Goal: Information Seeking & Learning: Find specific fact

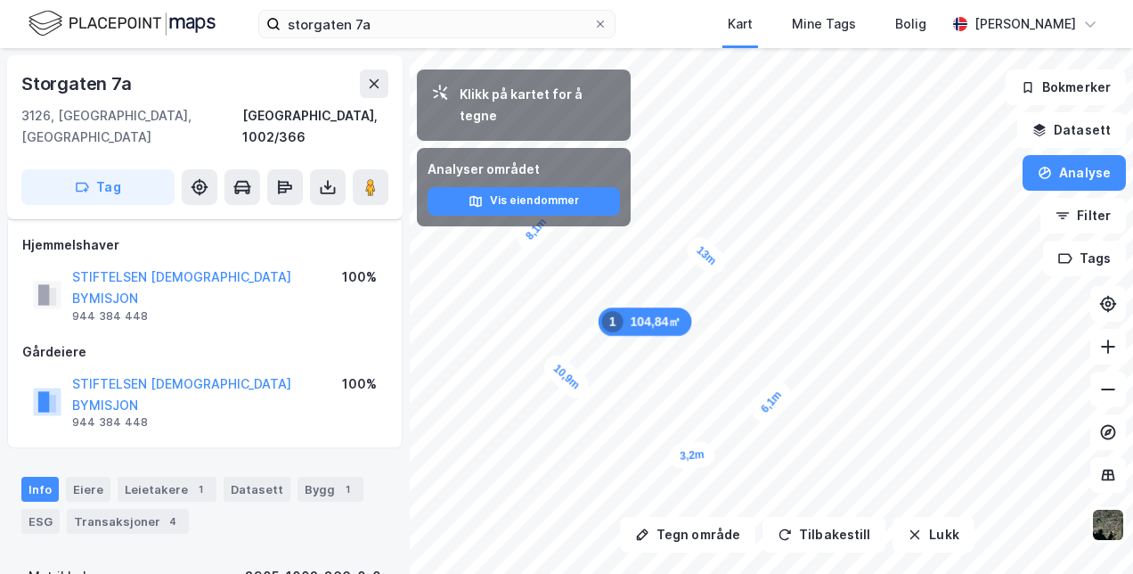
scroll to position [34, 0]
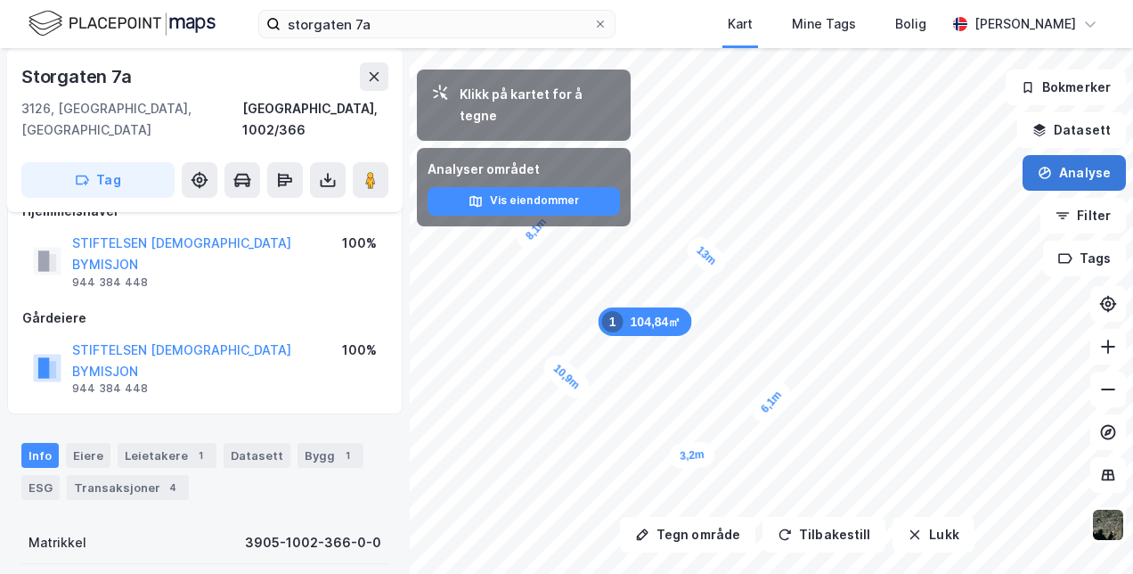
click at [1080, 176] on button "Analyse" at bounding box center [1074, 173] width 103 height 36
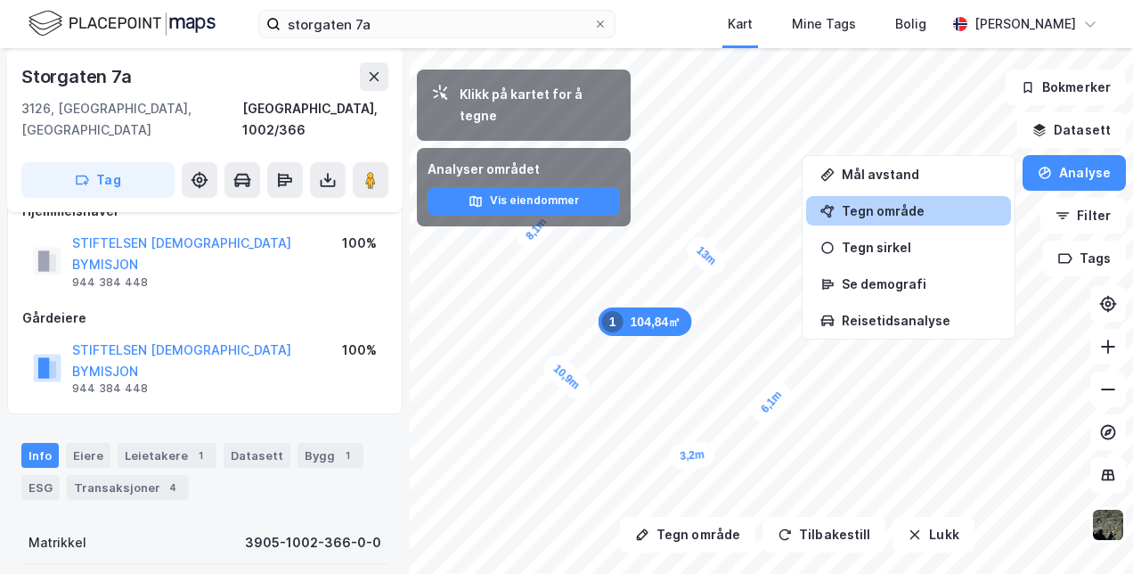
click at [905, 216] on div "Tegn område" at bounding box center [919, 210] width 155 height 15
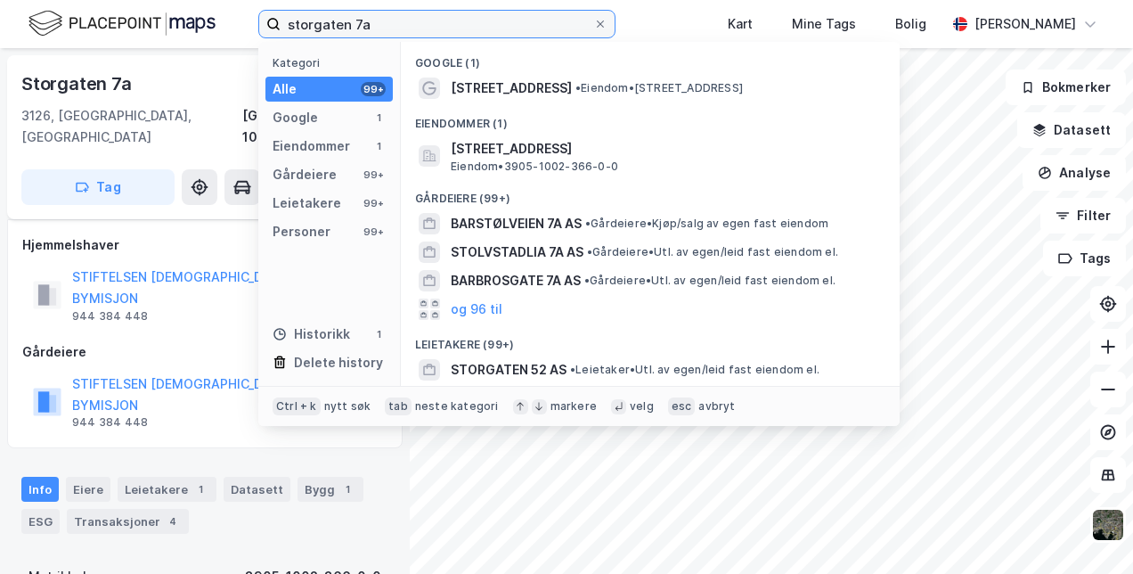
drag, startPoint x: 415, startPoint y: 32, endPoint x: 205, endPoint y: 32, distance: 210.2
click at [205, 32] on div "storgaten 7a Kategori Alle 99+ Google 1 Eiendommer 1 Gårdeiere 99+ Leietakere 9…" at bounding box center [566, 24] width 1133 height 48
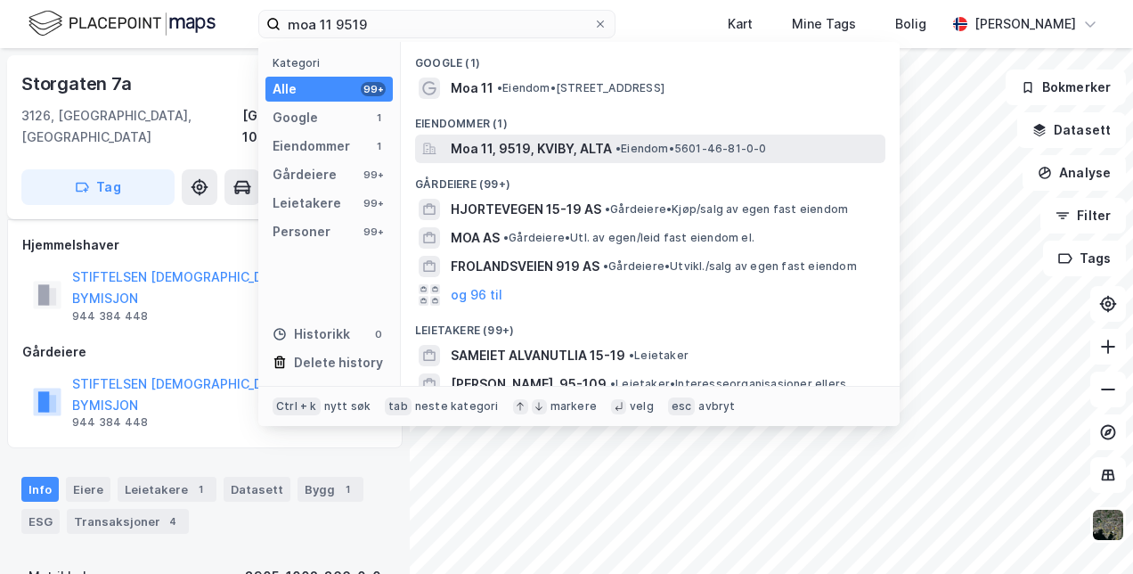
click at [508, 150] on span "Moa 11, 9519, KVIBY, ALTA" at bounding box center [531, 148] width 161 height 21
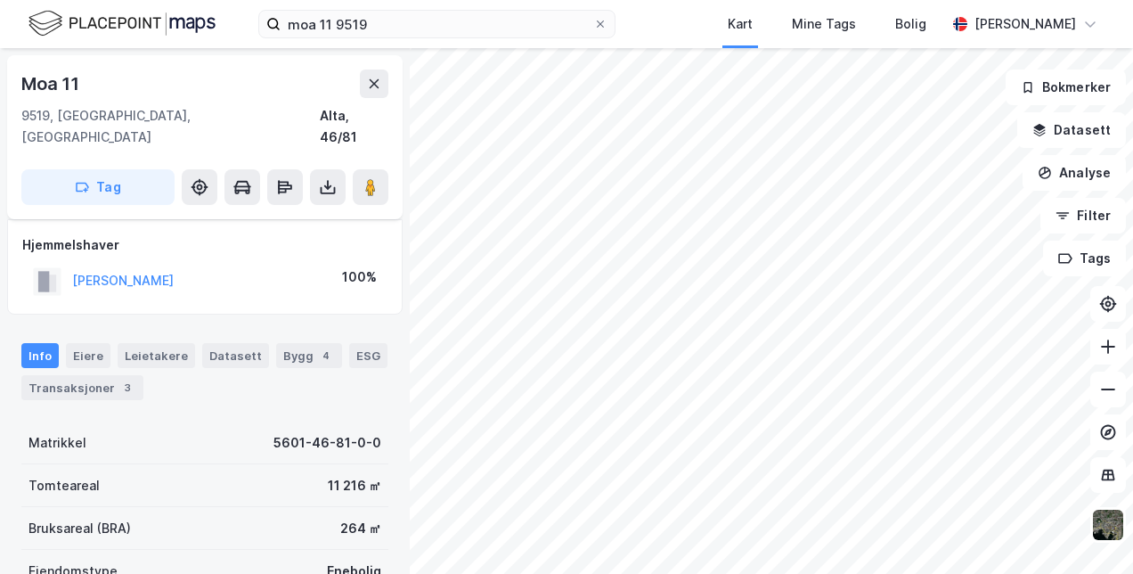
scroll to position [34, 0]
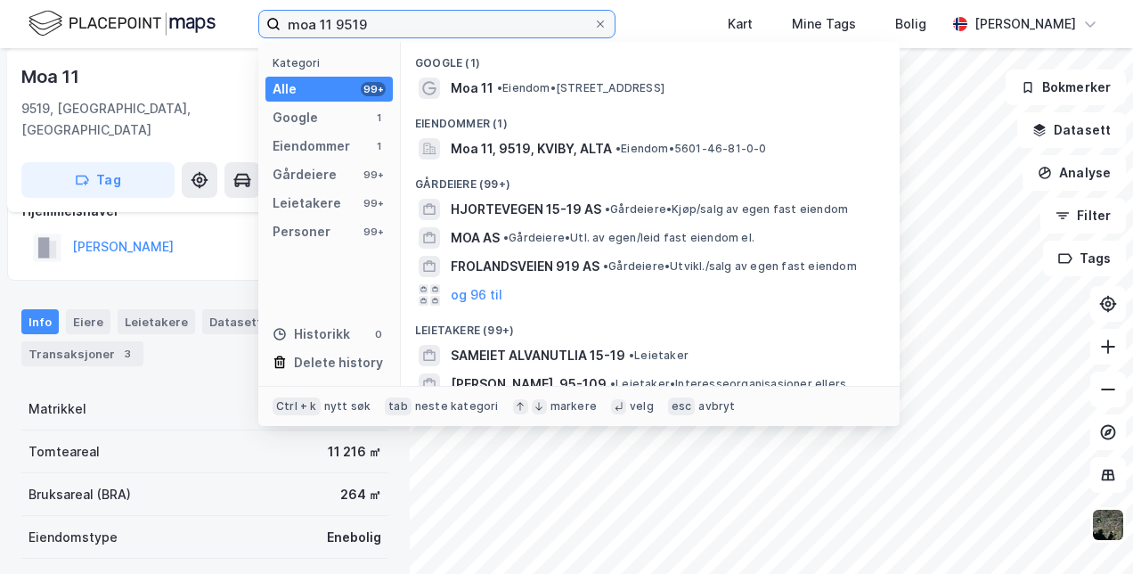
drag, startPoint x: 408, startPoint y: 30, endPoint x: 159, endPoint y: 36, distance: 248.6
click at [159, 36] on div "moa 11 9519 Kategori Alle 99+ Google 1 Eiendommer 1 Gårdeiere 99+ Leietakere 99…" at bounding box center [566, 24] width 1133 height 48
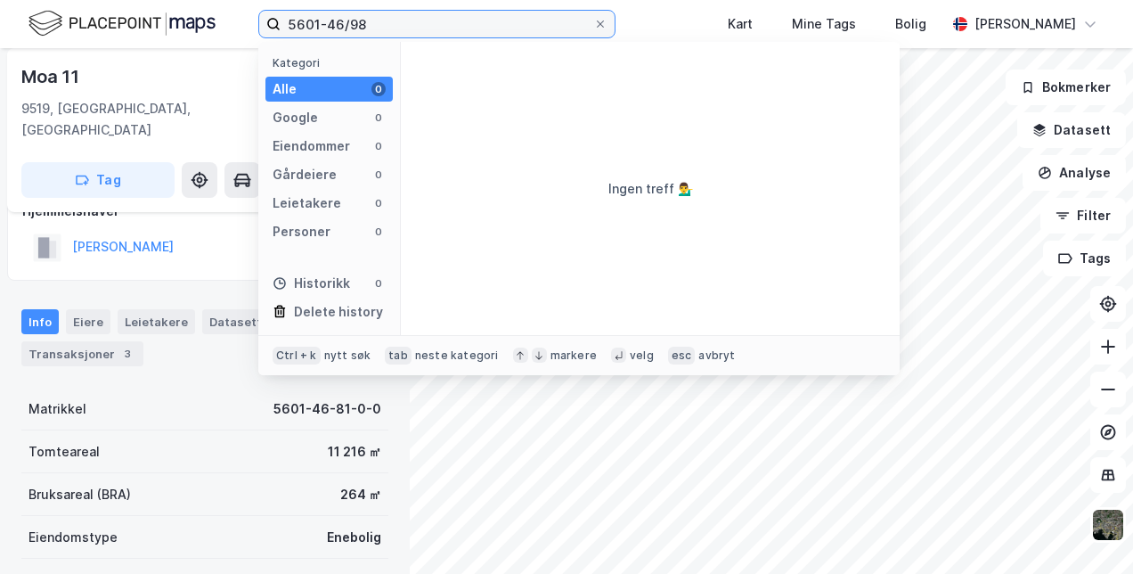
drag, startPoint x: 392, startPoint y: 21, endPoint x: 232, endPoint y: 24, distance: 159.5
click at [232, 24] on div "5601-46/98 Kategori Alle 0 Google 0 Eiendommer 0 Gårdeiere 0 Leietakere 0 Perso…" at bounding box center [566, 24] width 1133 height 48
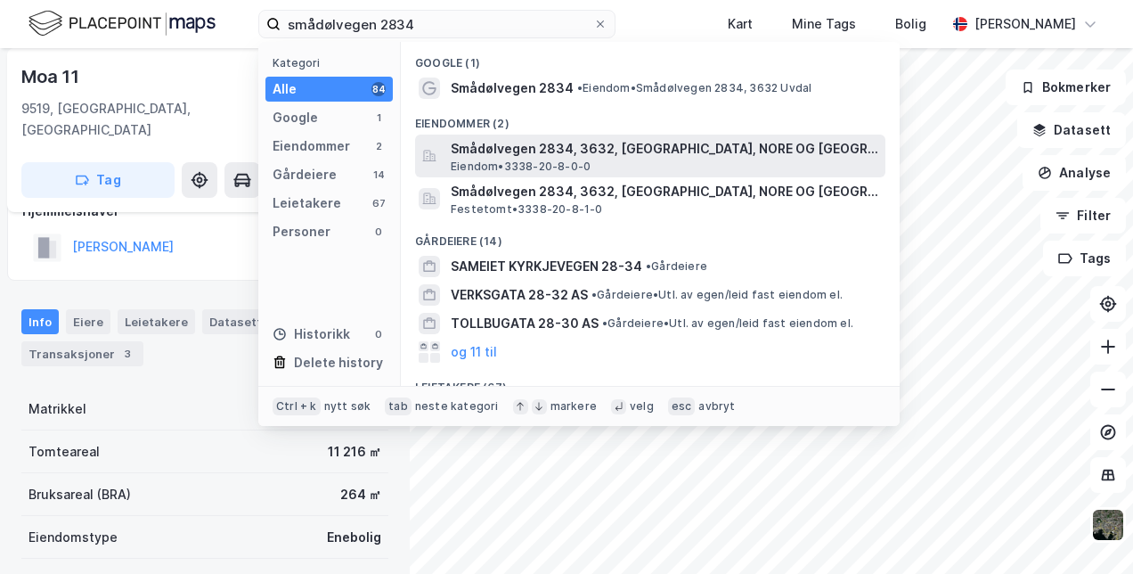
click at [511, 144] on span "Smådølvegen 2834, 3632, [GEOGRAPHIC_DATA], NORE OG [GEOGRAPHIC_DATA]" at bounding box center [665, 148] width 428 height 21
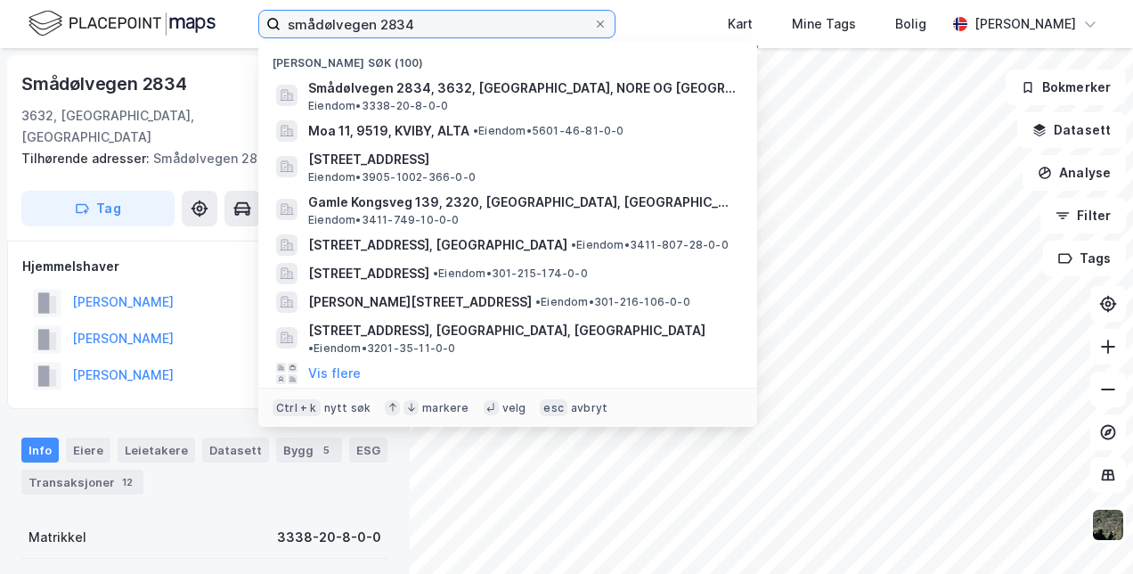
drag, startPoint x: 415, startPoint y: 14, endPoint x: 160, endPoint y: 2, distance: 255.1
click at [160, 2] on div "smådølvegen 2834 Nylige søk (100) Smådølvegen 2834, 3632, [GEOGRAPHIC_DATA], NO…" at bounding box center [566, 24] width 1133 height 48
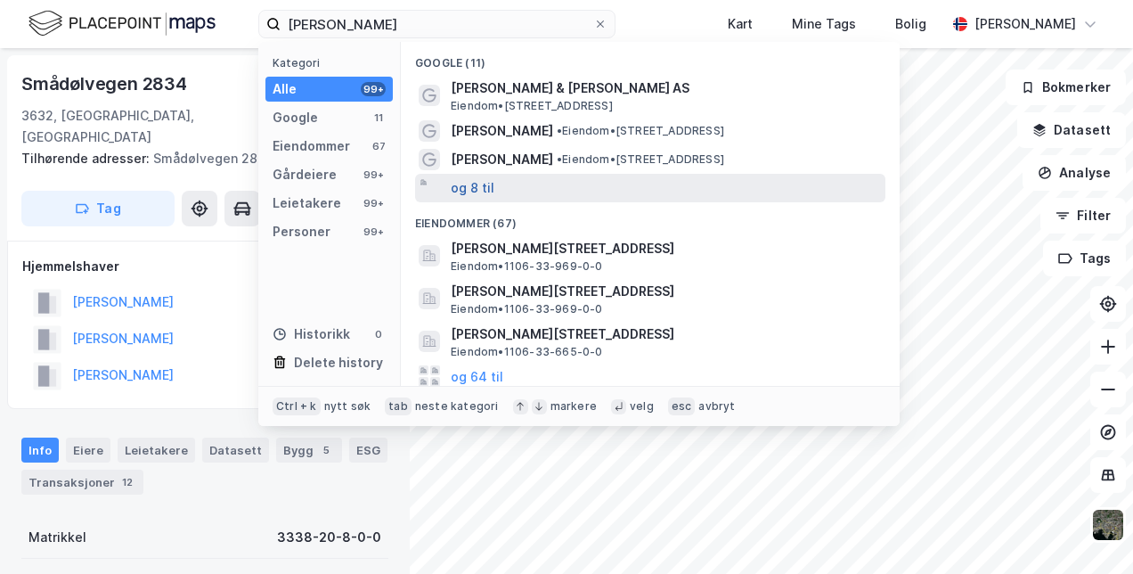
click at [472, 184] on button "og 8 til" at bounding box center [473, 187] width 44 height 21
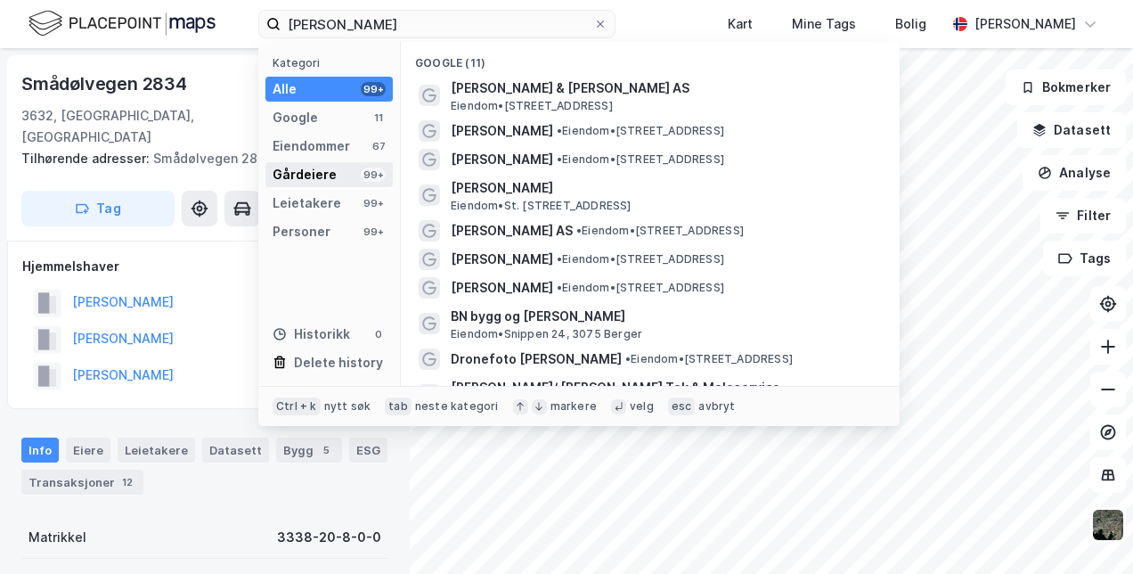
click at [306, 176] on div "Gårdeiere" at bounding box center [305, 174] width 64 height 21
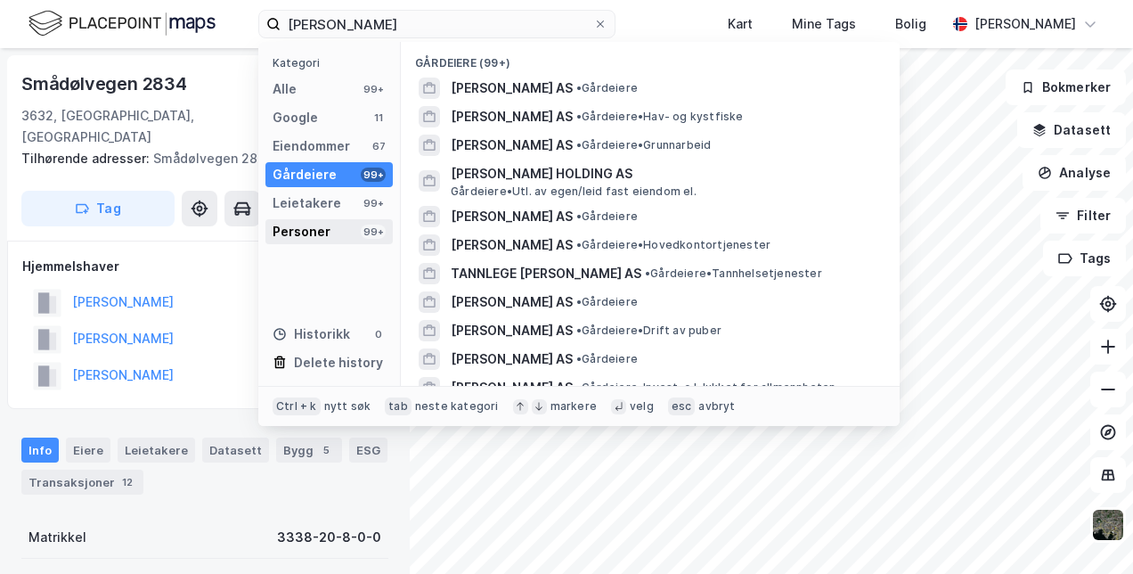
click at [328, 229] on div "Personer 99+" at bounding box center [328, 231] width 127 height 25
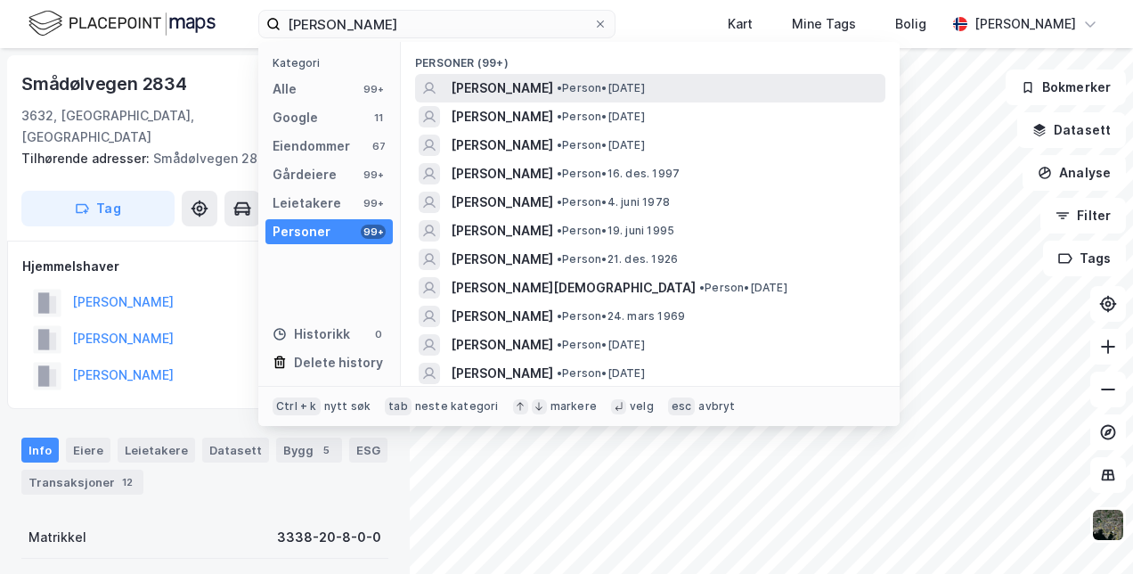
click at [510, 80] on span "[PERSON_NAME]" at bounding box center [502, 87] width 102 height 21
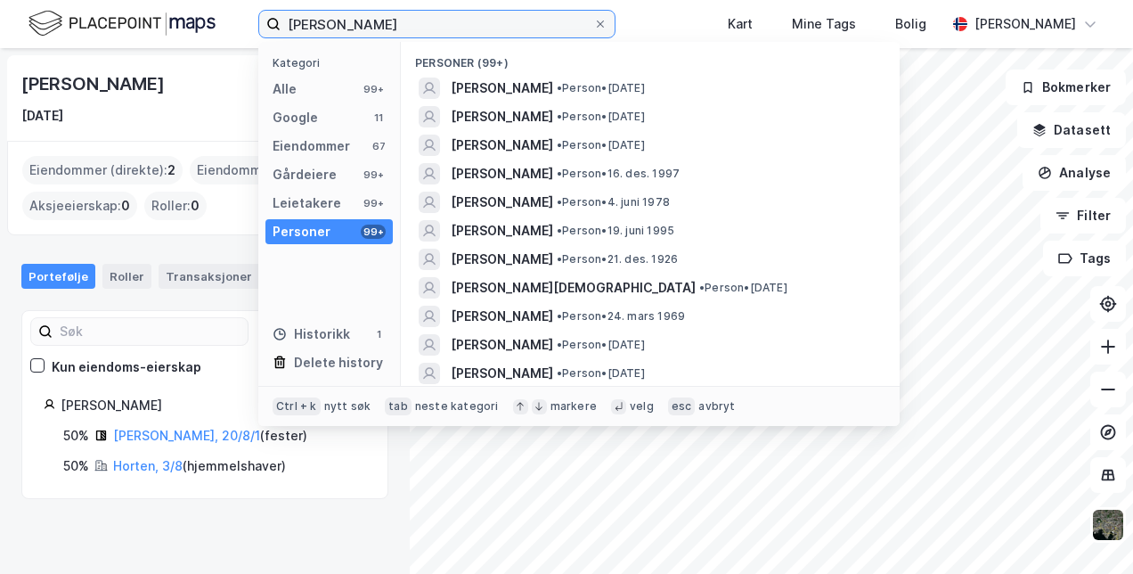
drag, startPoint x: 422, startPoint y: 23, endPoint x: 161, endPoint y: 25, distance: 261.0
click at [161, 25] on div "[PERSON_NAME] Kategori Alle 99+ Google 11 Eiendommer 67 Gårdeiere 99+ Leietaker…" at bounding box center [566, 24] width 1133 height 48
type input "fjordveien 84 høvik"
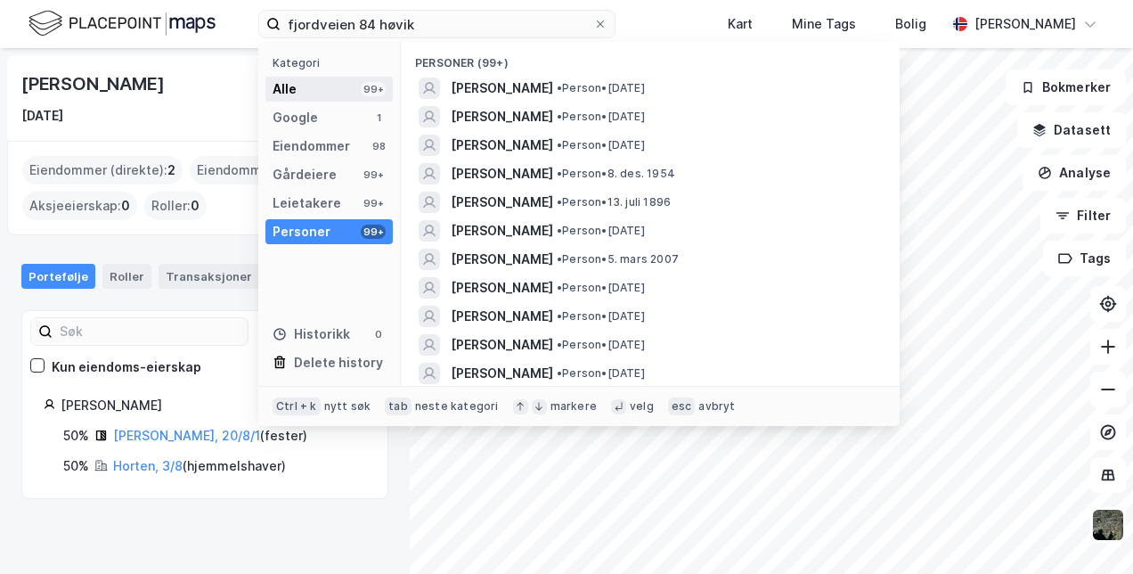
click at [301, 87] on div "Alle 99+" at bounding box center [328, 89] width 127 height 25
